Goal: Communication & Community: Answer question/provide support

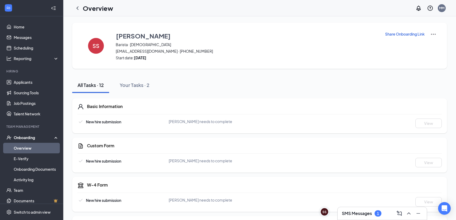
click at [384, 217] on div "SMS Messages 1" at bounding box center [382, 213] width 81 height 8
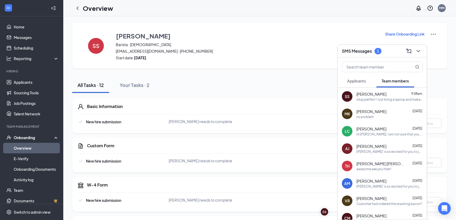
click at [362, 82] on span "Applicants" at bounding box center [356, 80] width 19 height 5
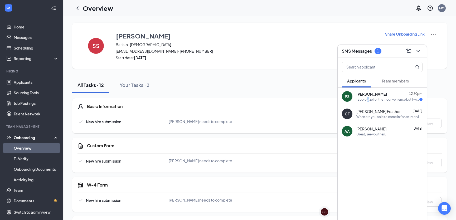
click at [367, 97] on div "I apologize for the inconvenience but I will be 5 minutes late to the interview…" at bounding box center [387, 99] width 63 height 4
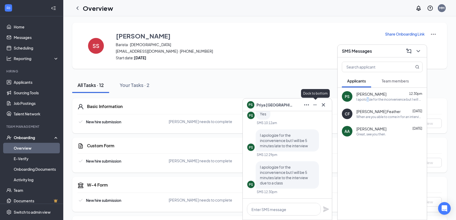
click at [313, 103] on icon "Minimize" at bounding box center [315, 105] width 6 height 6
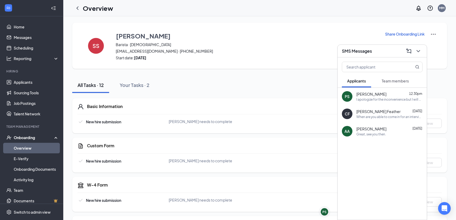
click at [270, 87] on div "All Tasks · 12 Your Tasks · 2" at bounding box center [259, 85] width 375 height 16
click at [419, 48] on icon "ChevronDown" at bounding box center [418, 51] width 6 height 6
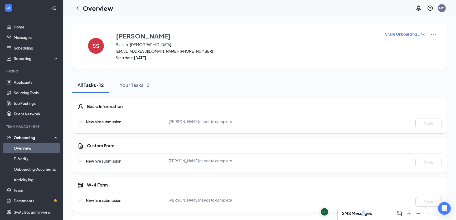
click at [363, 212] on h3 "SMS Messages" at bounding box center [357, 213] width 30 height 6
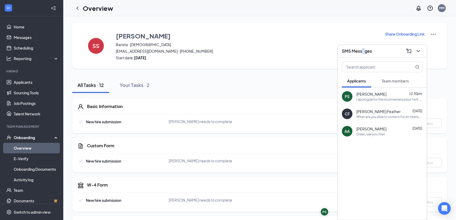
click at [394, 83] on span "Team members" at bounding box center [394, 80] width 27 height 5
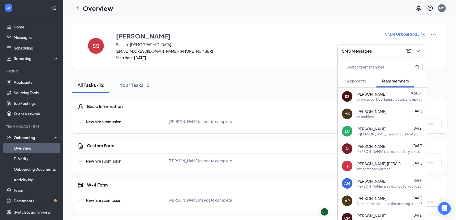
click at [387, 96] on div "[PERSON_NAME] 9:08am" at bounding box center [389, 93] width 66 height 5
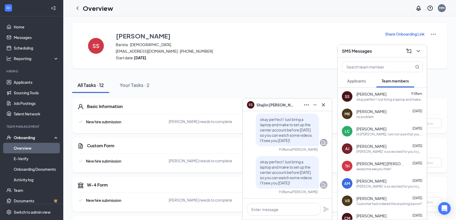
click at [362, 80] on span "Applicants" at bounding box center [356, 80] width 19 height 5
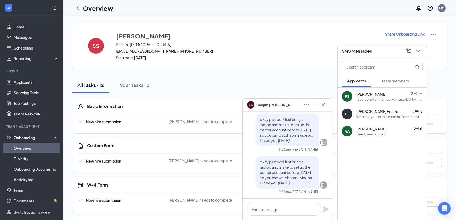
click at [329, 61] on div "SS [PERSON_NAME] Memorial Union [EMAIL_ADDRESS][DOMAIN_NAME] · [PHONE_NUMBER] S…" at bounding box center [259, 46] width 375 height 46
click at [417, 50] on icon "ChevronDown" at bounding box center [418, 51] width 6 height 6
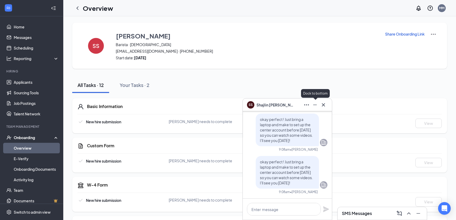
drag, startPoint x: 313, startPoint y: 105, endPoint x: 282, endPoint y: 102, distance: 31.8
click at [313, 105] on icon "Minimize" at bounding box center [315, 105] width 6 height 6
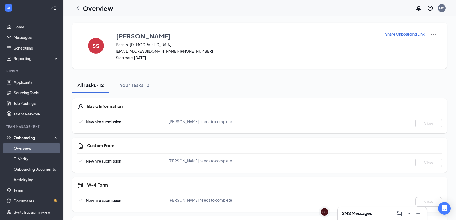
click at [331, 85] on div "All Tasks · 12 Your Tasks · 2" at bounding box center [259, 85] width 375 height 16
click at [321, 216] on div "SS [PERSON_NAME]" at bounding box center [324, 212] width 7 height 8
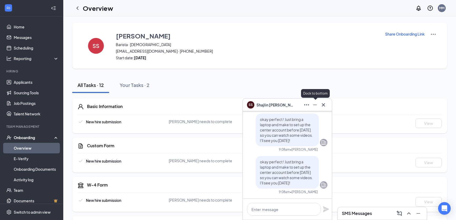
click at [316, 104] on icon "Minimize" at bounding box center [315, 105] width 6 height 6
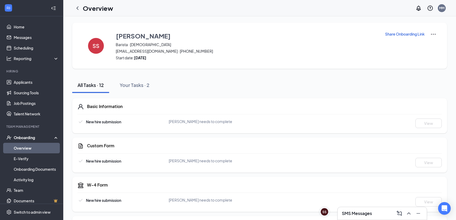
click at [430, 32] on img at bounding box center [433, 34] width 6 height 6
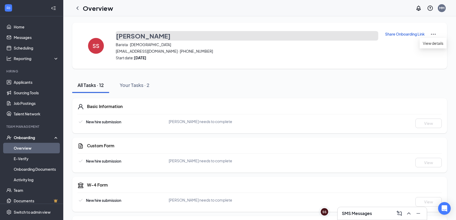
click at [124, 38] on h3 "[PERSON_NAME]" at bounding box center [143, 35] width 55 height 9
